Goal: Task Accomplishment & Management: Use online tool/utility

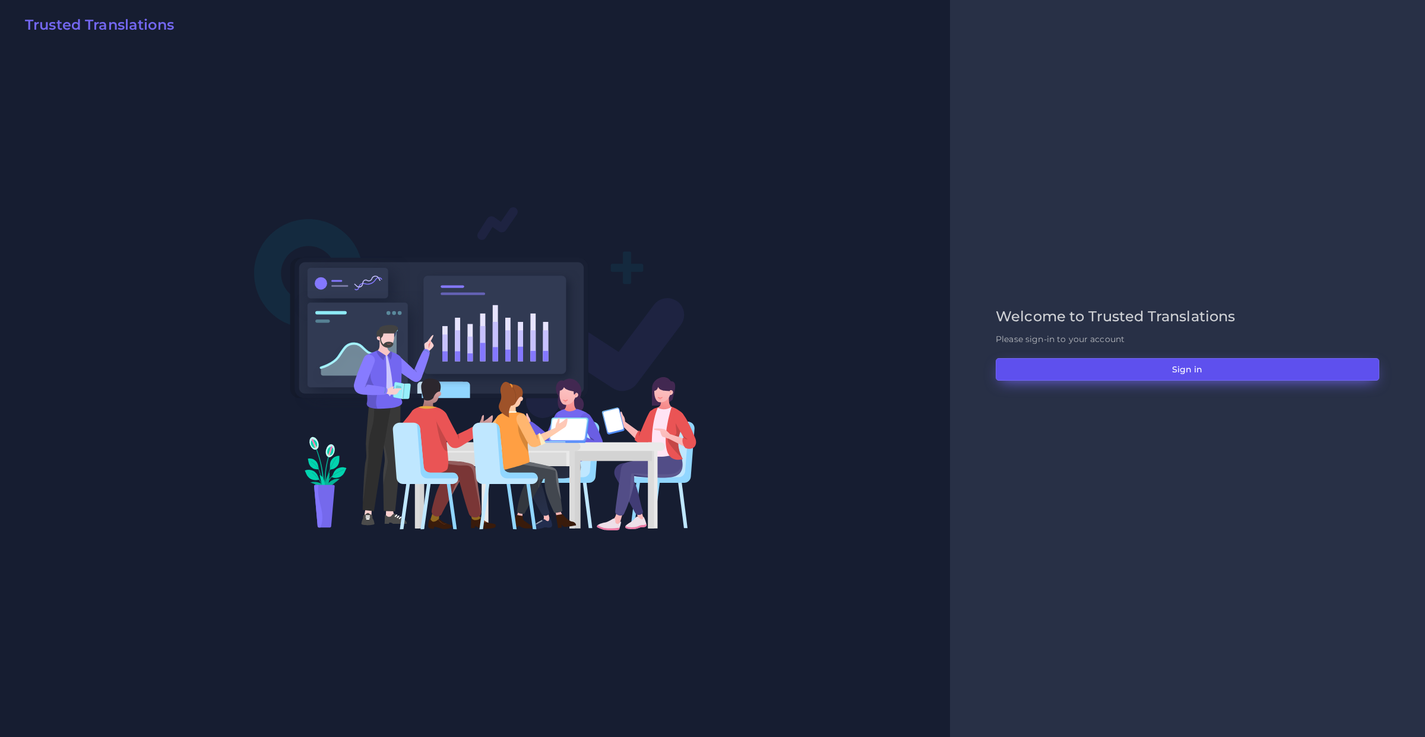
click at [1052, 367] on button "Sign in" at bounding box center [1188, 369] width 384 height 23
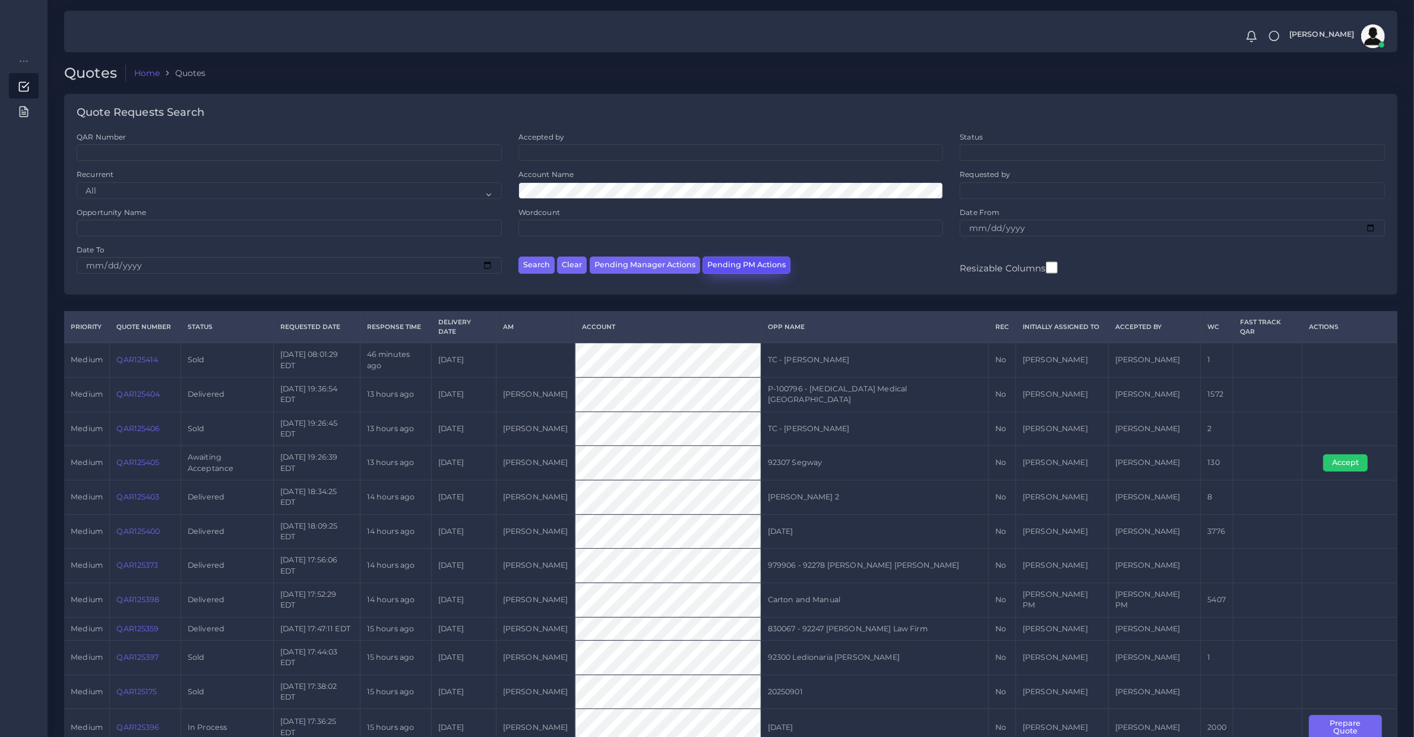
click at [745, 273] on button "Pending PM Actions" at bounding box center [746, 265] width 88 height 17
select select "awaiting_acceptance"
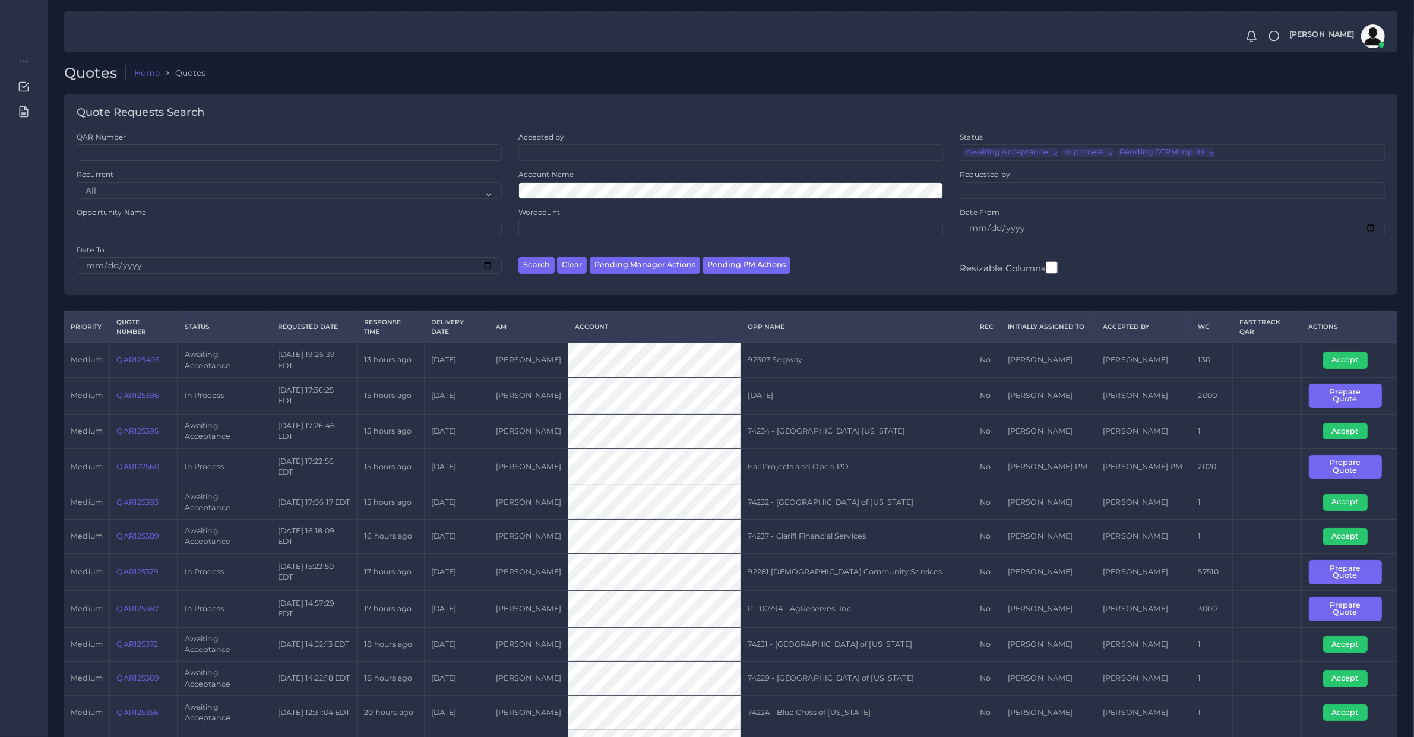
scroll to position [491, 0]
